Goal: Use online tool/utility: Utilize a website feature to perform a specific function

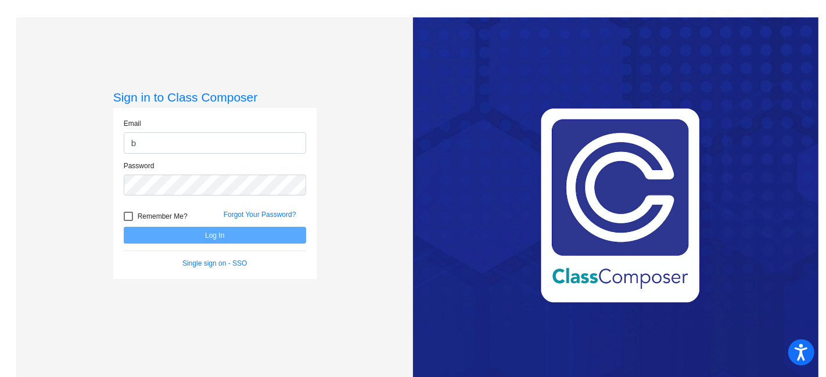
type input "[EMAIL_ADDRESS][PERSON_NAME][DOMAIN_NAME]"
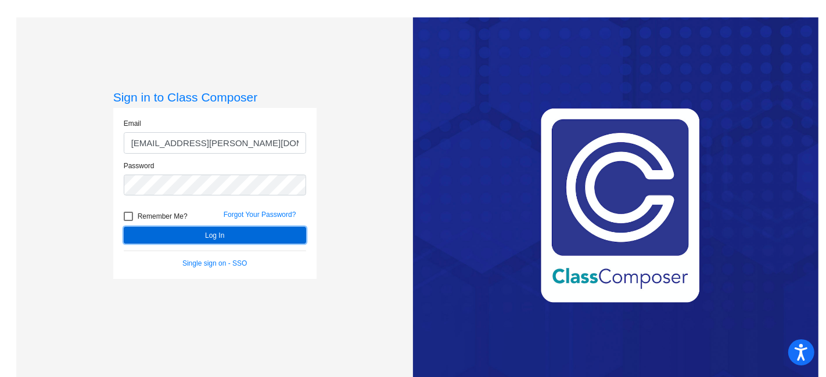
click at [218, 233] on button "Log In" at bounding box center [215, 235] width 182 height 17
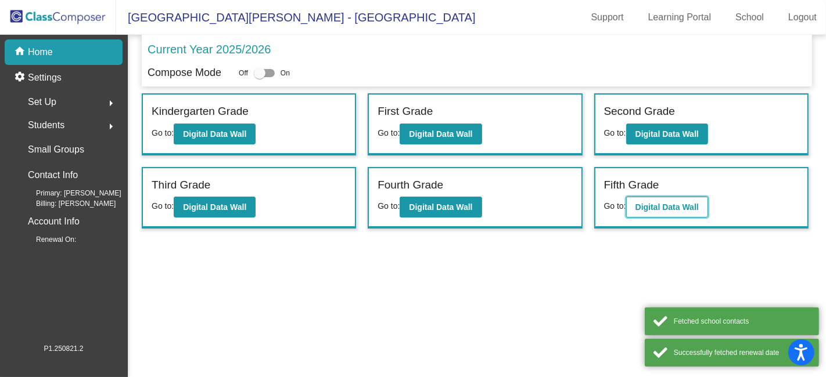
click at [656, 204] on b "Digital Data Wall" at bounding box center [666, 207] width 63 height 9
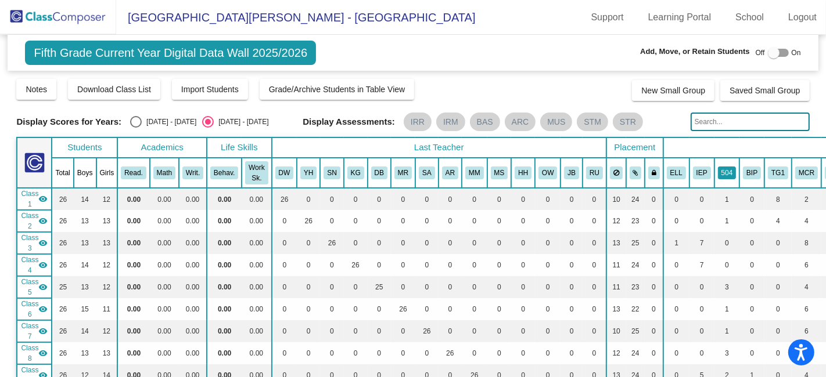
click at [718, 171] on button "504" at bounding box center [727, 173] width 19 height 13
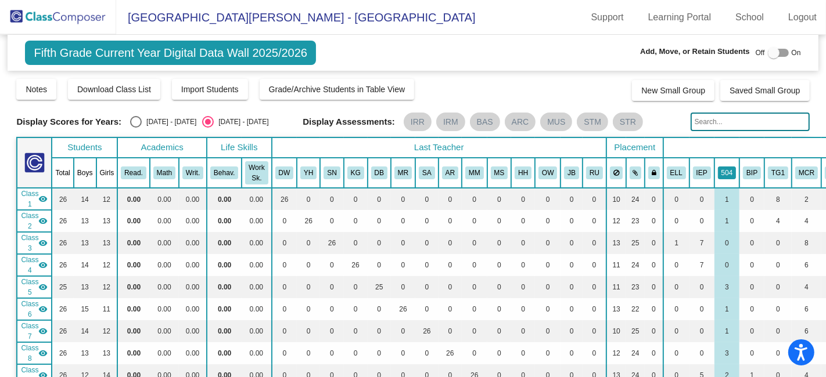
click at [718, 168] on button "504" at bounding box center [727, 173] width 19 height 13
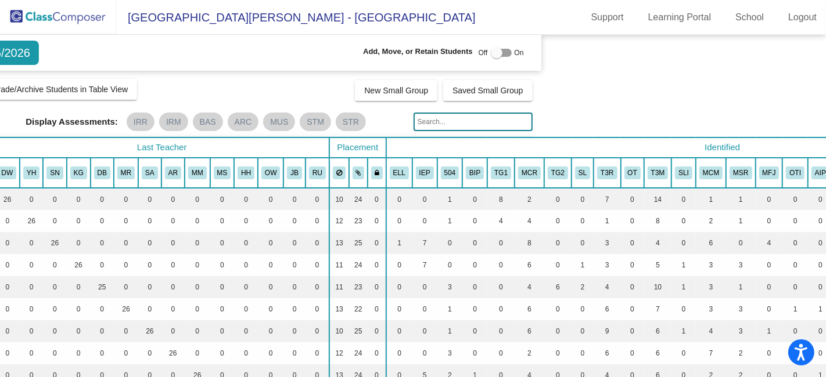
scroll to position [0, 285]
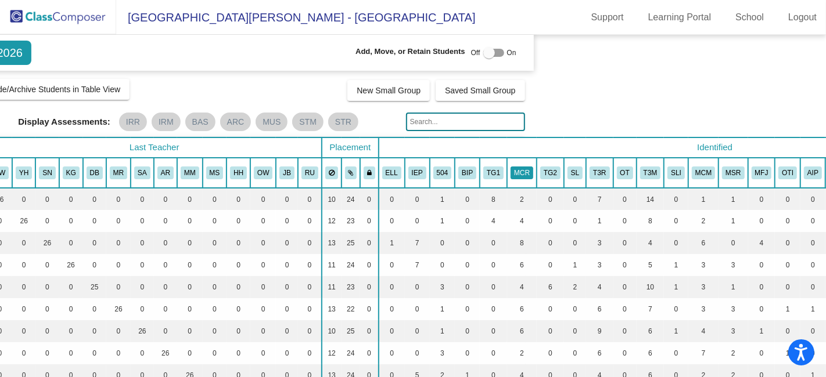
click at [510, 167] on button "MCR" at bounding box center [521, 173] width 23 height 13
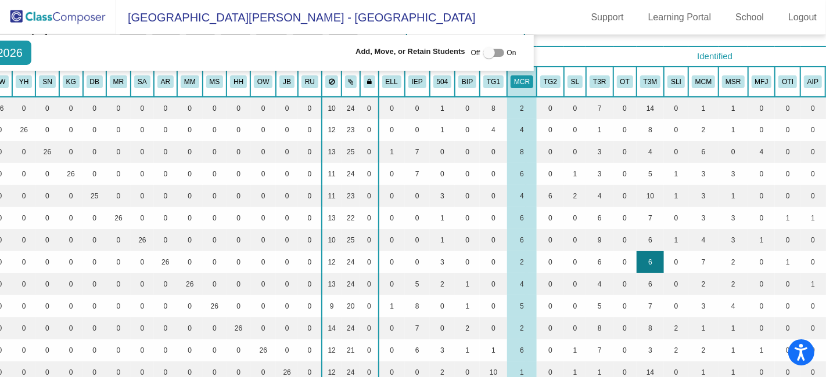
scroll to position [64, 285]
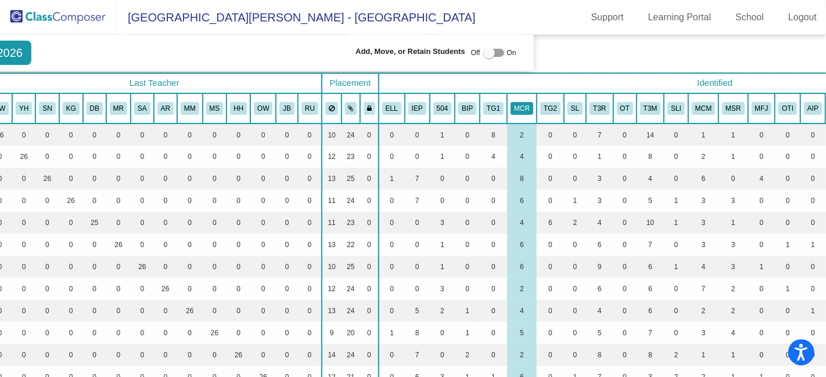
click at [510, 105] on button "MCR" at bounding box center [521, 108] width 23 height 13
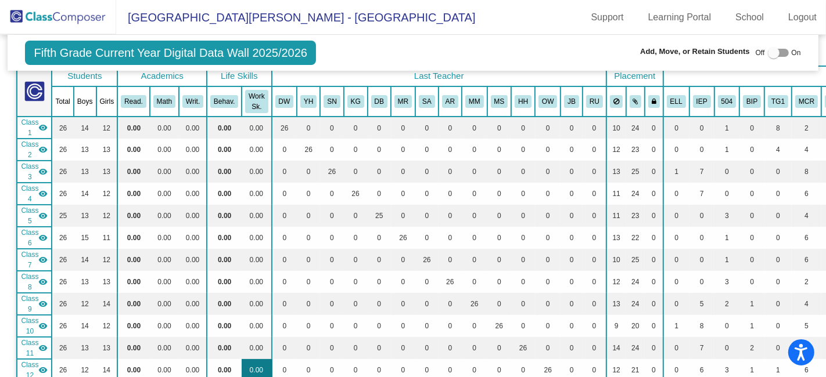
scroll to position [0, 0]
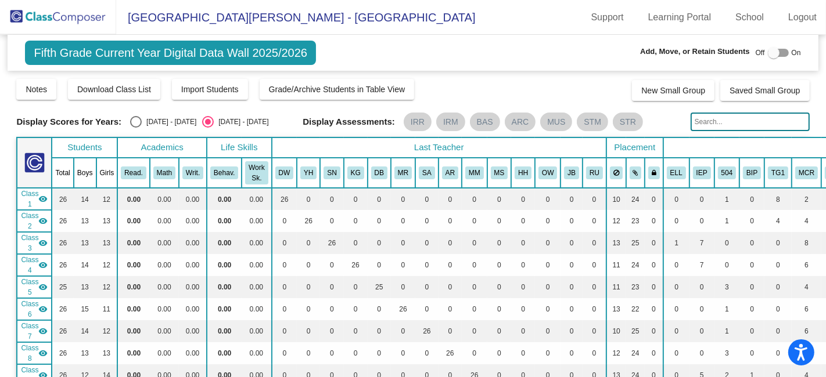
click at [135, 124] on div "Select an option" at bounding box center [136, 122] width 12 height 12
click at [135, 128] on input "2024 - 2025" at bounding box center [135, 128] width 1 height 1
radio input "true"
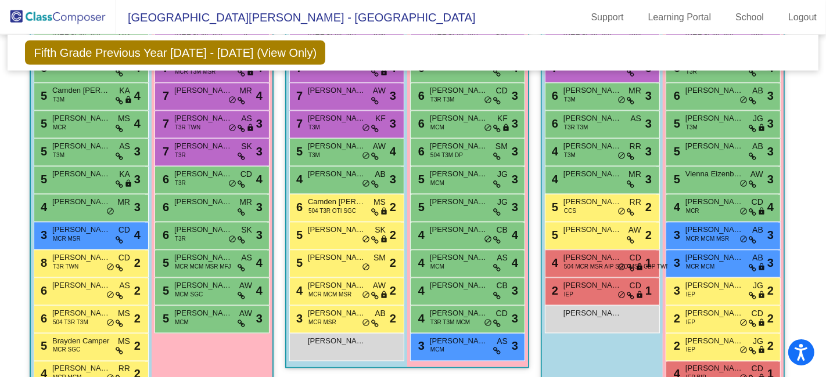
scroll to position [1484, 0]
